Goal: Navigation & Orientation: Find specific page/section

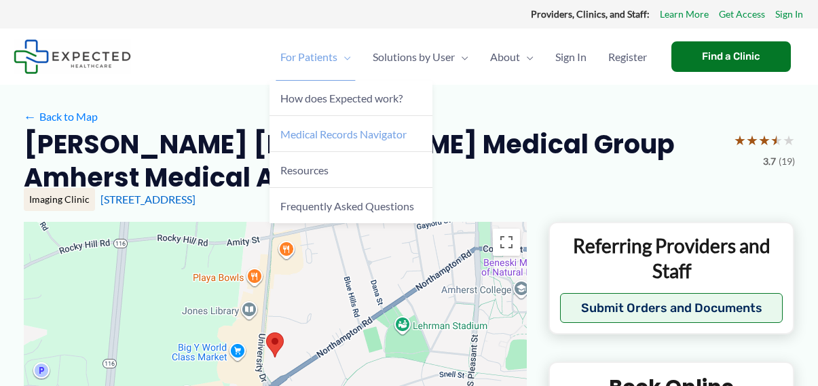
click at [350, 137] on span "Medical Records Navigator" at bounding box center [343, 134] width 126 height 13
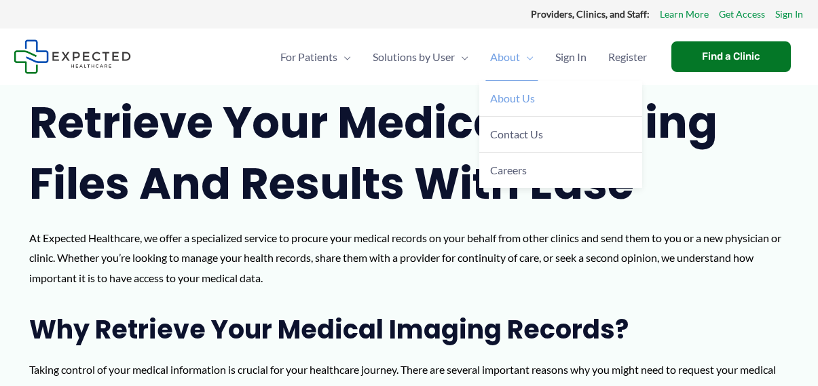
click at [510, 94] on span "About Us" at bounding box center [512, 98] width 45 height 13
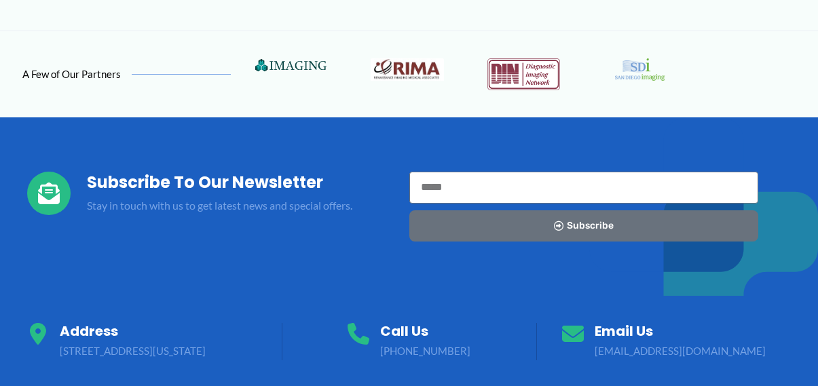
scroll to position [1018, 0]
